Goal: Check status: Check status

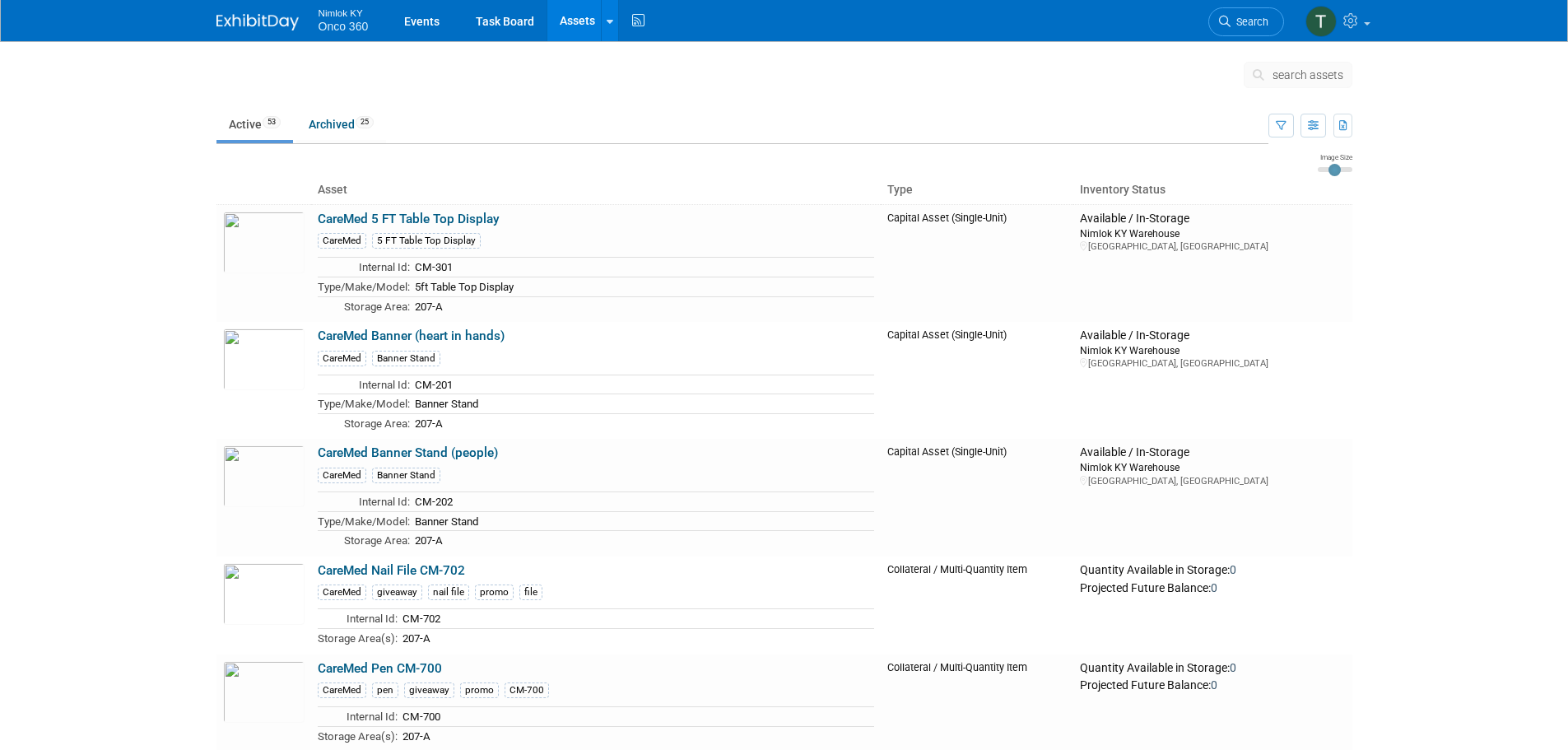
click at [238, 23] on img at bounding box center [257, 22] width 83 height 17
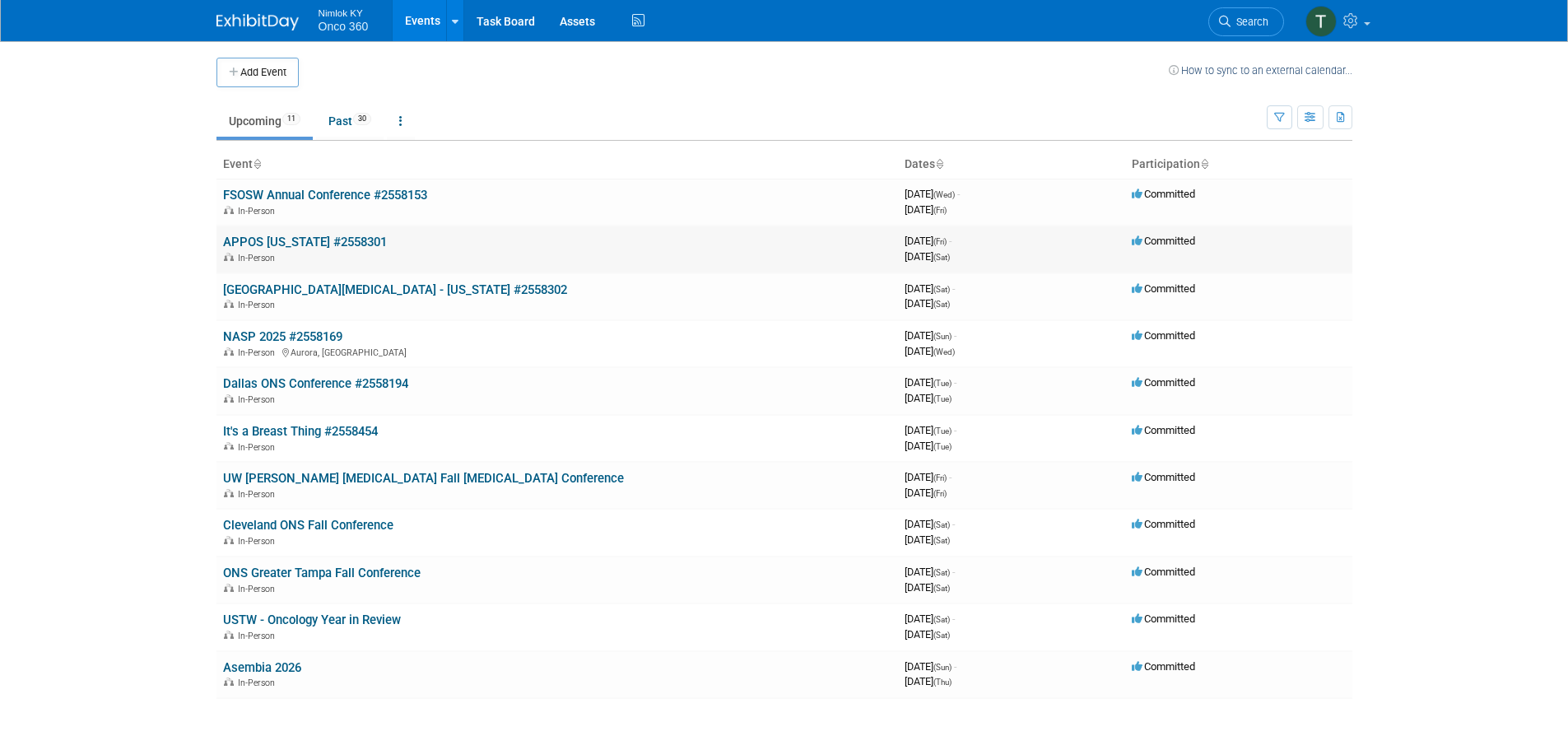
click at [329, 244] on link "APPOS [US_STATE] #2558301" at bounding box center [305, 242] width 163 height 15
click at [325, 388] on link "Dallas ONS Conference #2558194" at bounding box center [316, 383] width 185 height 15
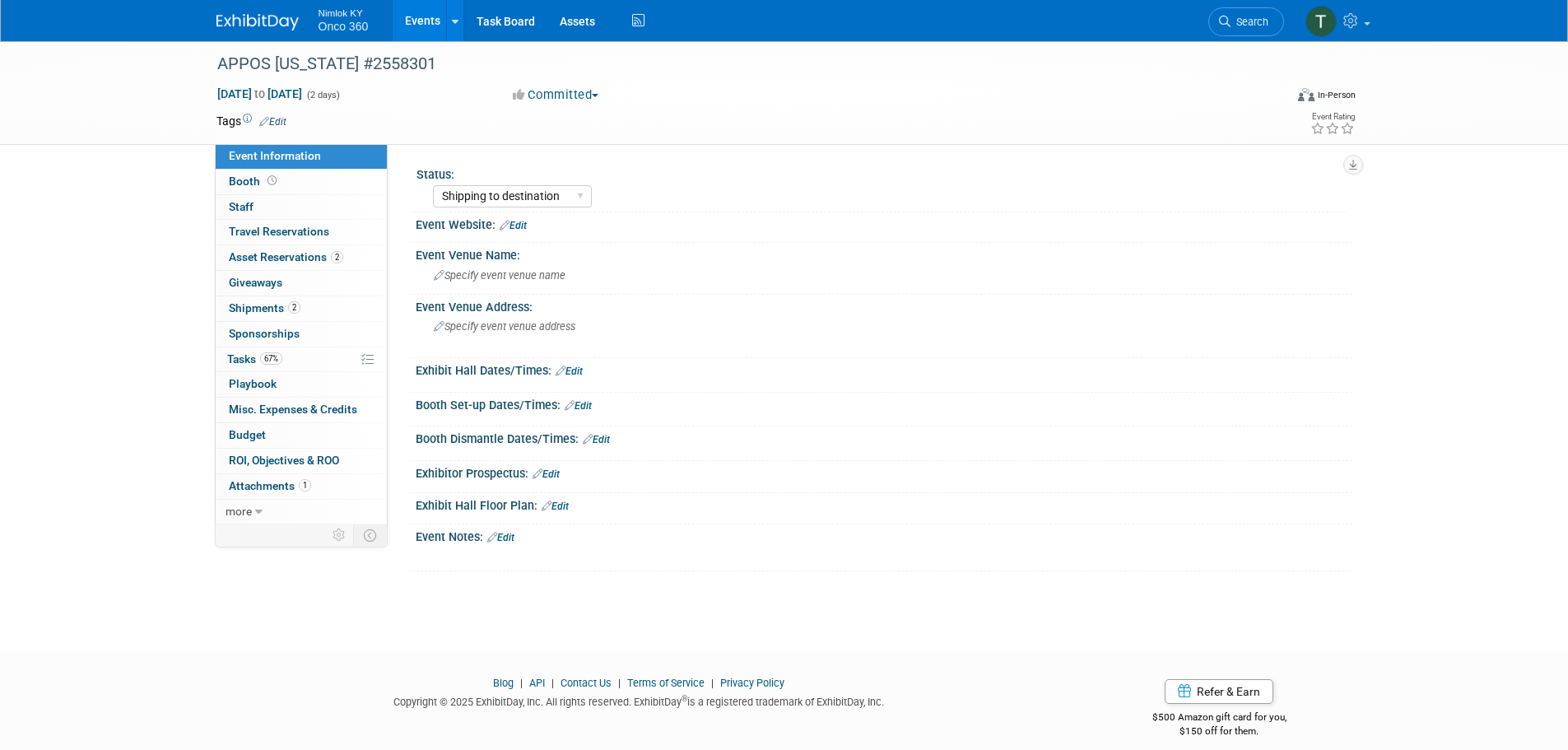
select select "Shipping to destination"
select select "Preparing to Ship"
click at [267, 21] on img at bounding box center [257, 22] width 83 height 17
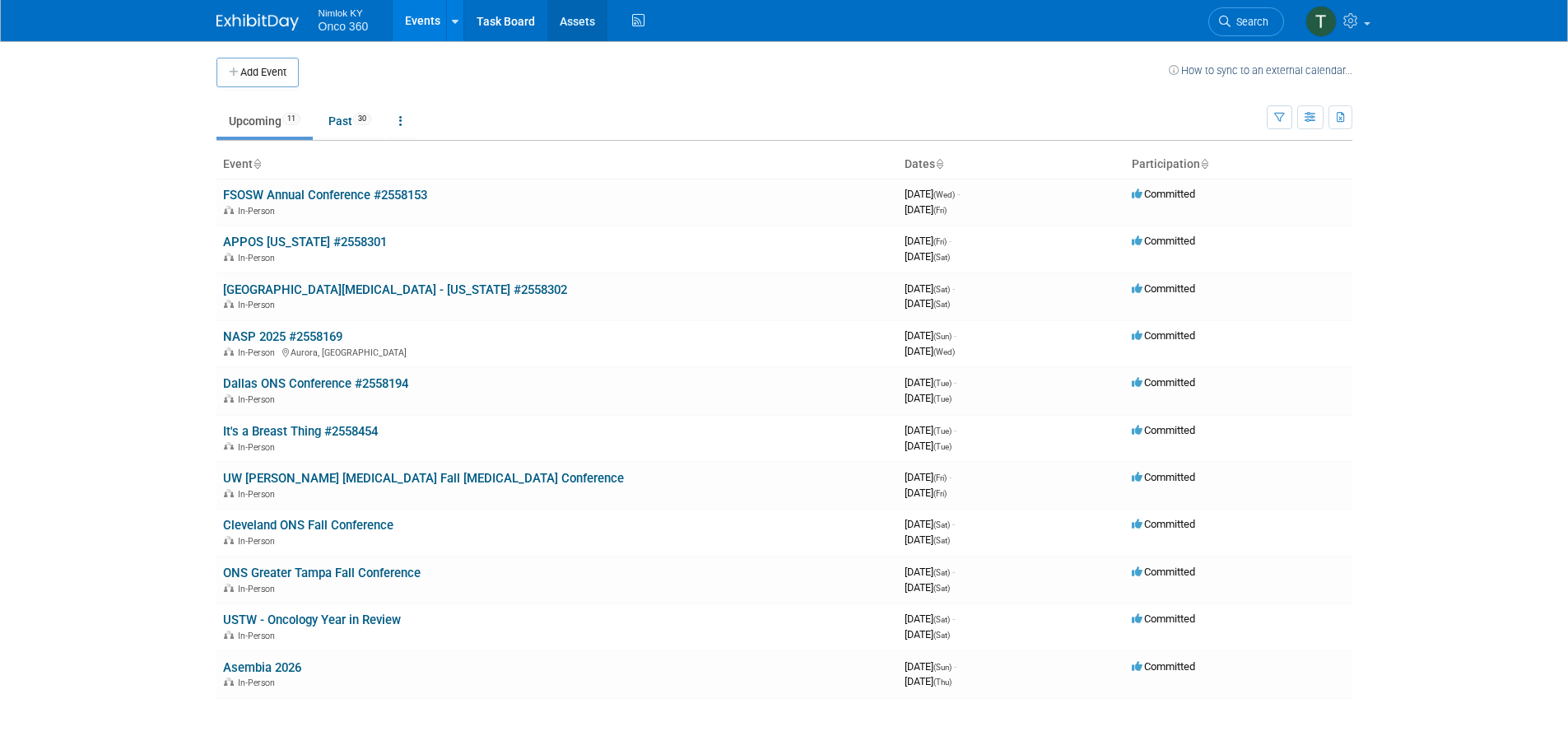
click at [593, 28] on link "Assets" at bounding box center [577, 20] width 60 height 41
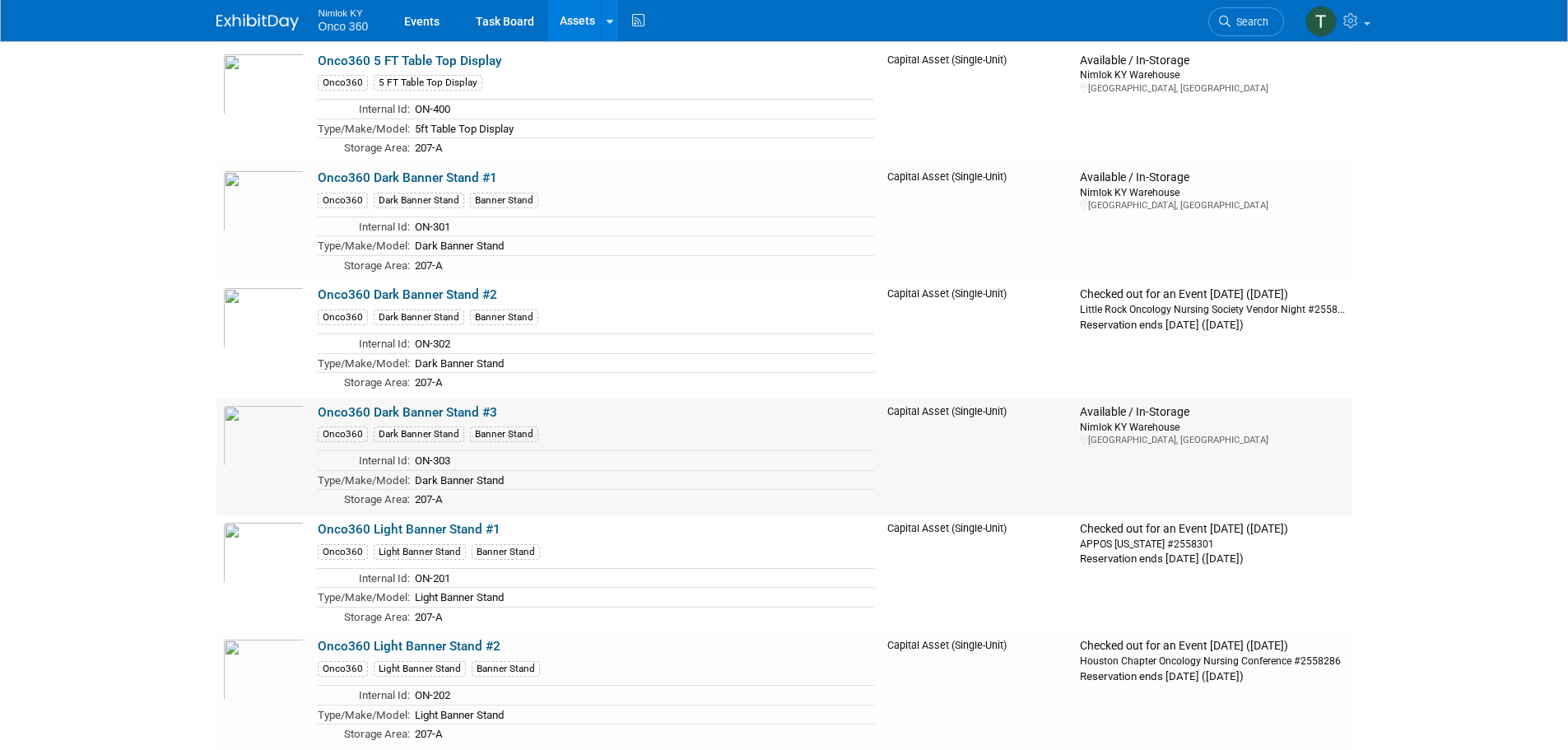
scroll to position [2717, 0]
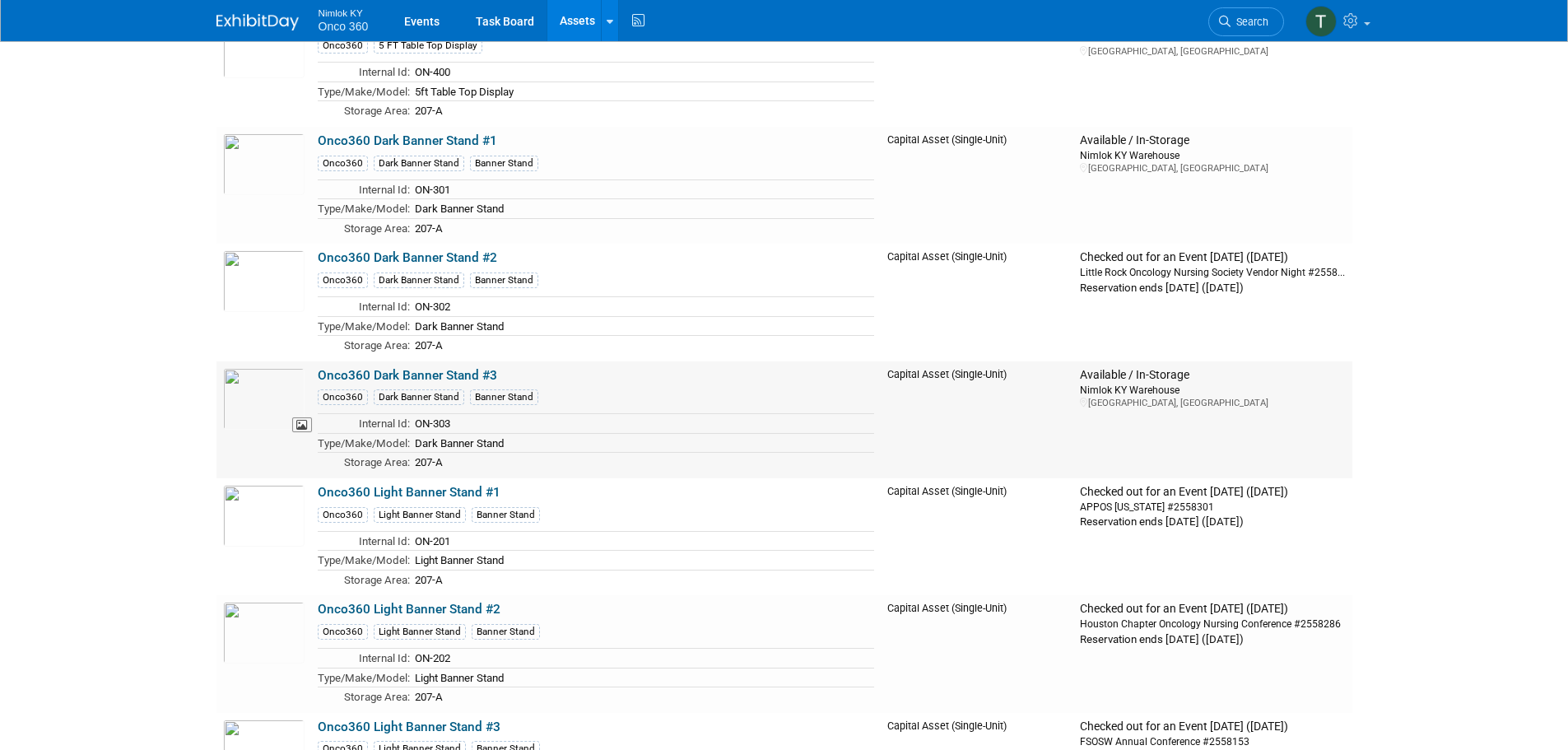
click at [264, 407] on img at bounding box center [264, 398] width 82 height 62
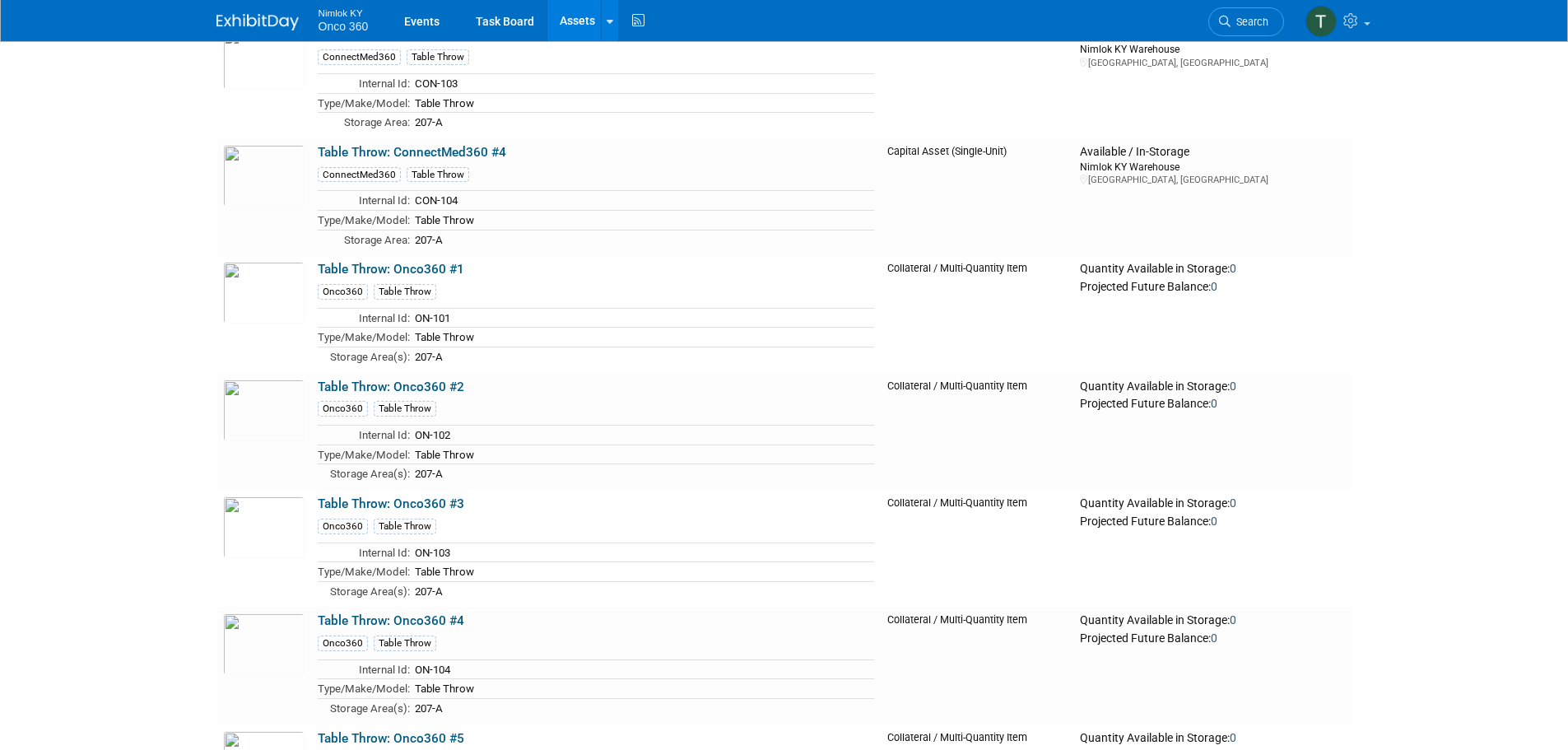
scroll to position [4445, 0]
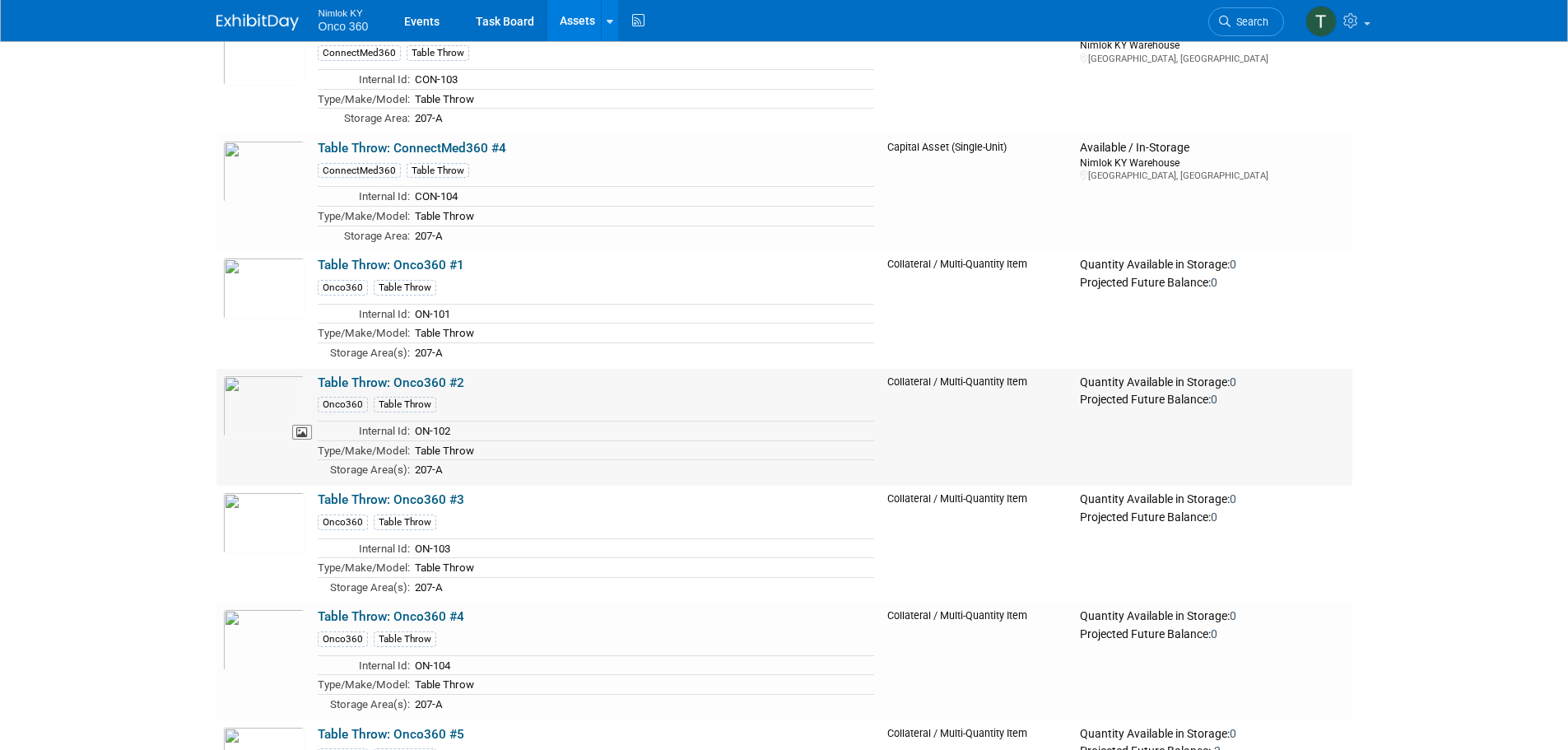
click at [272, 421] on img at bounding box center [264, 406] width 82 height 62
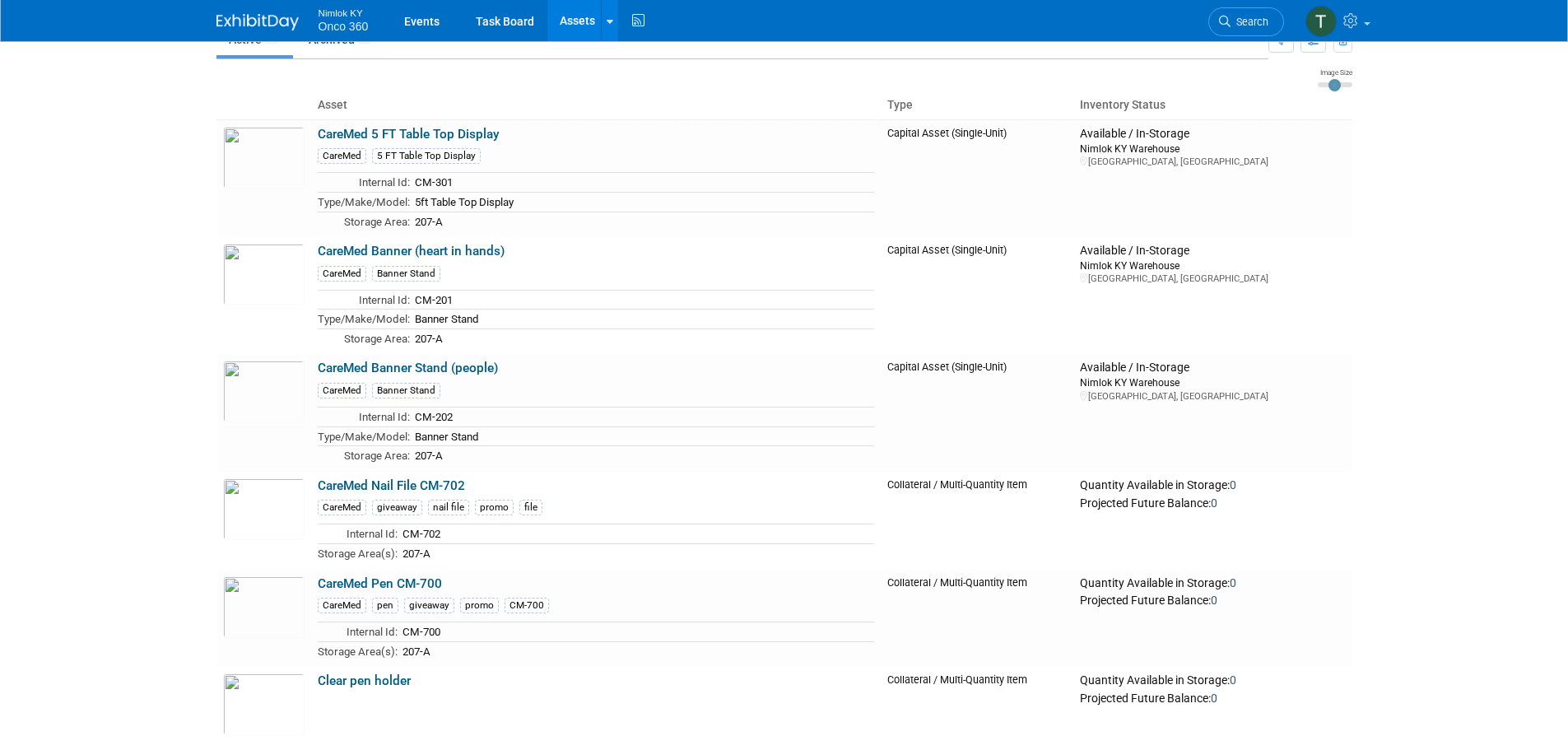
scroll to position [0, 0]
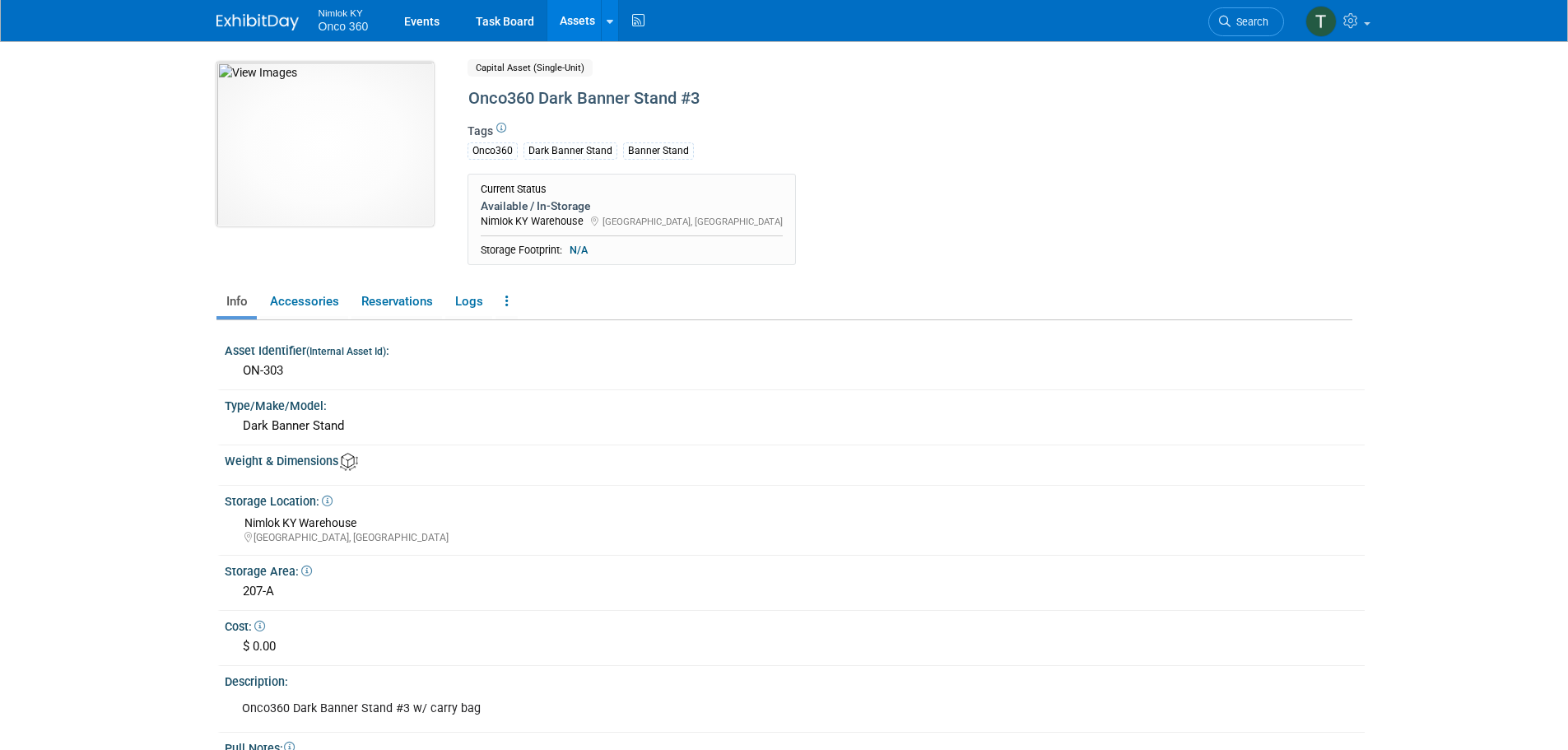
click at [311, 157] on img at bounding box center [325, 143] width 217 height 164
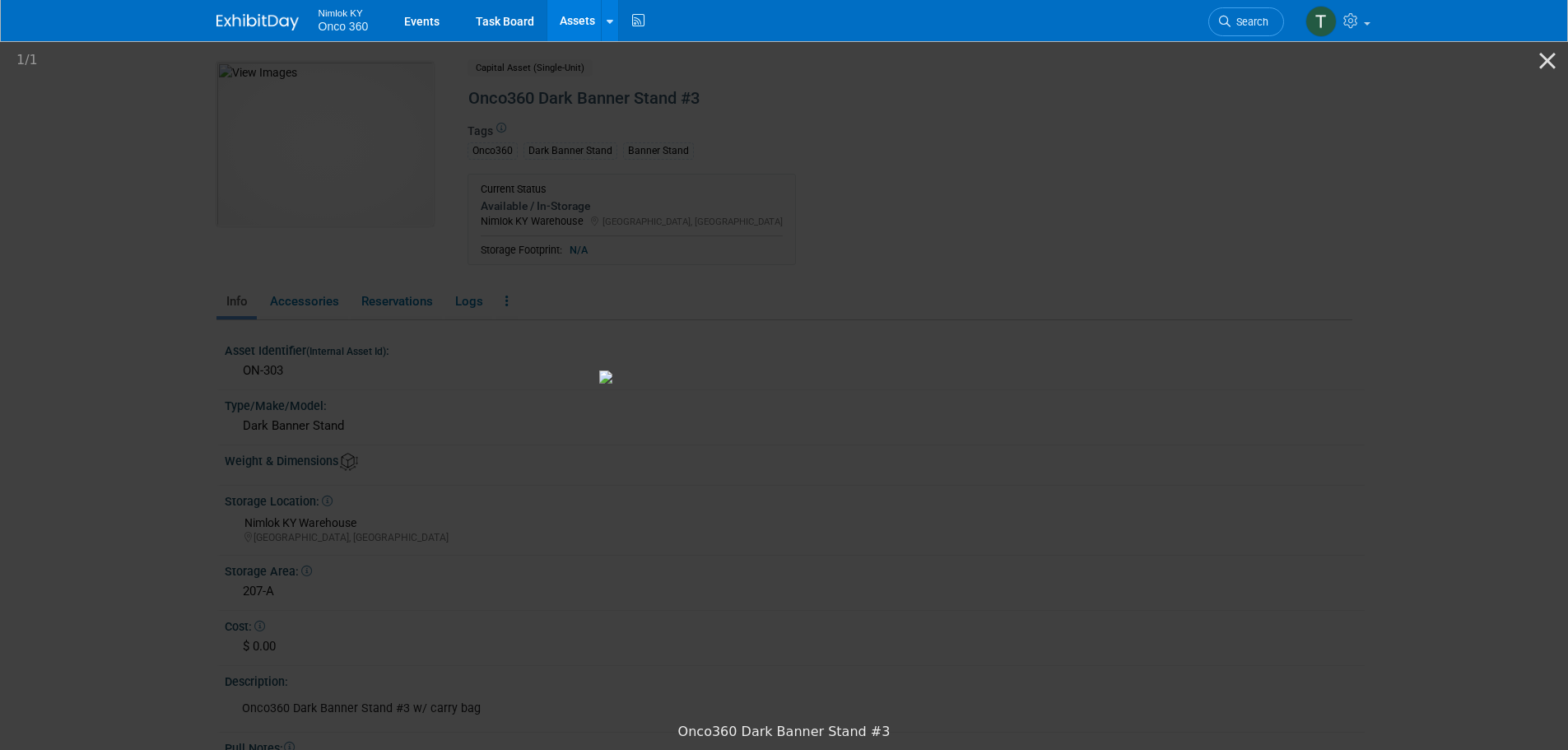
click at [1212, 200] on picture at bounding box center [784, 377] width 1568 height 676
